Goal: Transaction & Acquisition: Purchase product/service

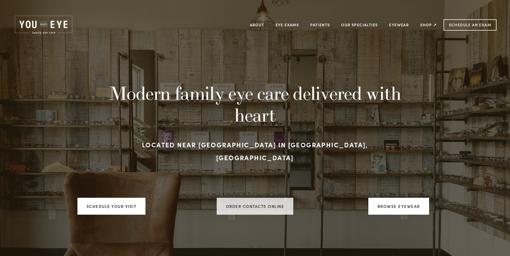
drag, startPoint x: 265, startPoint y: 195, endPoint x: 268, endPoint y: 196, distance: 3.1
click at [265, 198] on link "ORDER CONTACTS ONLINE" at bounding box center [255, 206] width 77 height 17
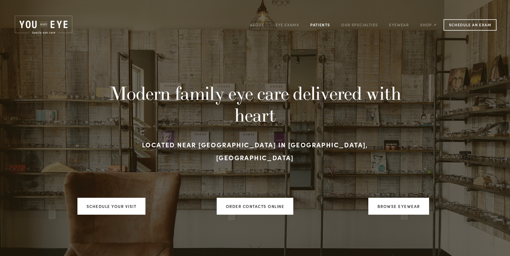
click at [322, 22] on link "Patients" at bounding box center [320, 25] width 20 height 8
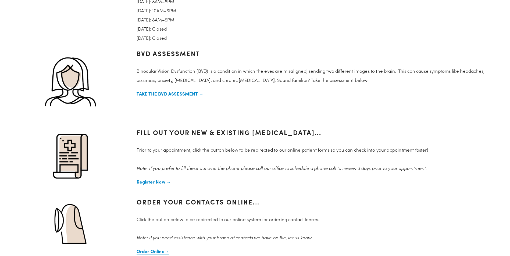
scroll to position [457, 0]
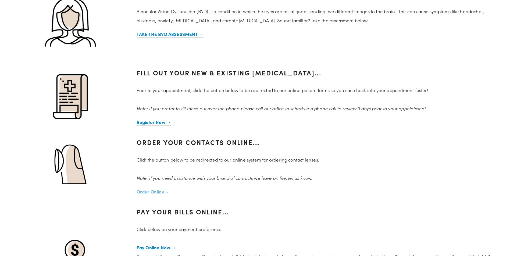
click at [151, 192] on strong "Order Online" at bounding box center [151, 192] width 28 height 6
